Goal: Navigation & Orientation: Find specific page/section

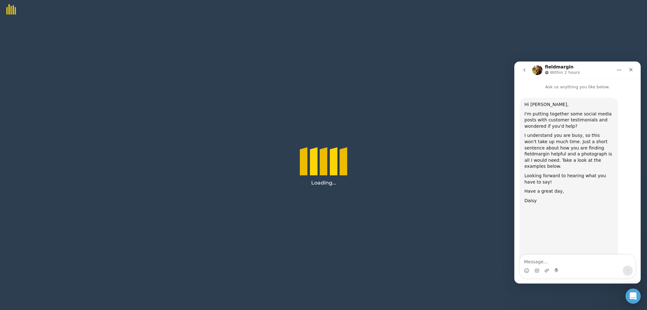
scroll to position [600, 0]
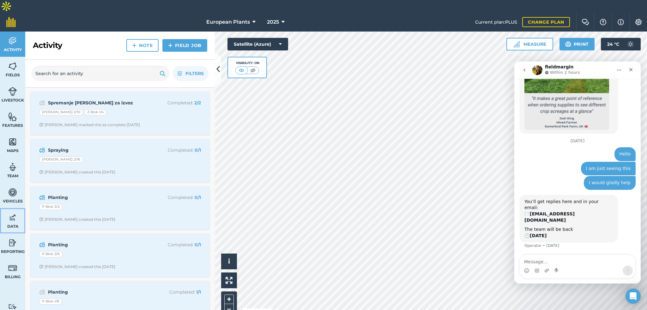
click at [13, 224] on span "Data" at bounding box center [12, 226] width 25 height 5
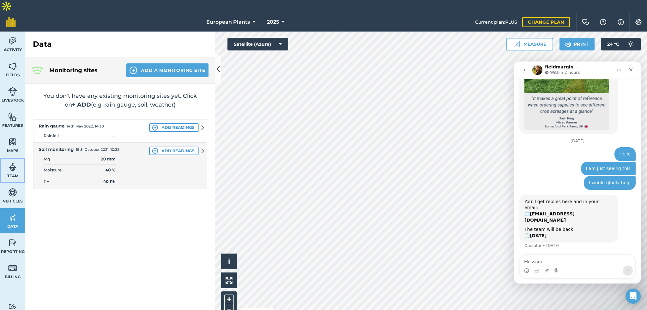
click at [8, 174] on span "Team" at bounding box center [12, 176] width 25 height 5
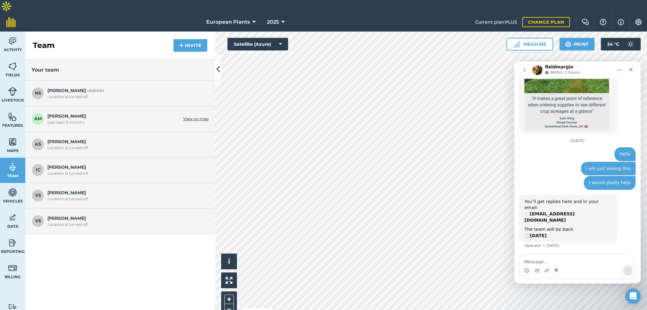
click at [59, 113] on span "[PERSON_NAME] Last seen 3 months" at bounding box center [113, 119] width 133 height 12
click at [40, 113] on span "AM" at bounding box center [38, 119] width 13 height 13
click at [73, 92] on div "NS [PERSON_NAME] - Admin Location is turned off" at bounding box center [119, 94] width 189 height 26
click at [188, 117] on link "View on map" at bounding box center [195, 119] width 25 height 5
